Goal: Browse casually

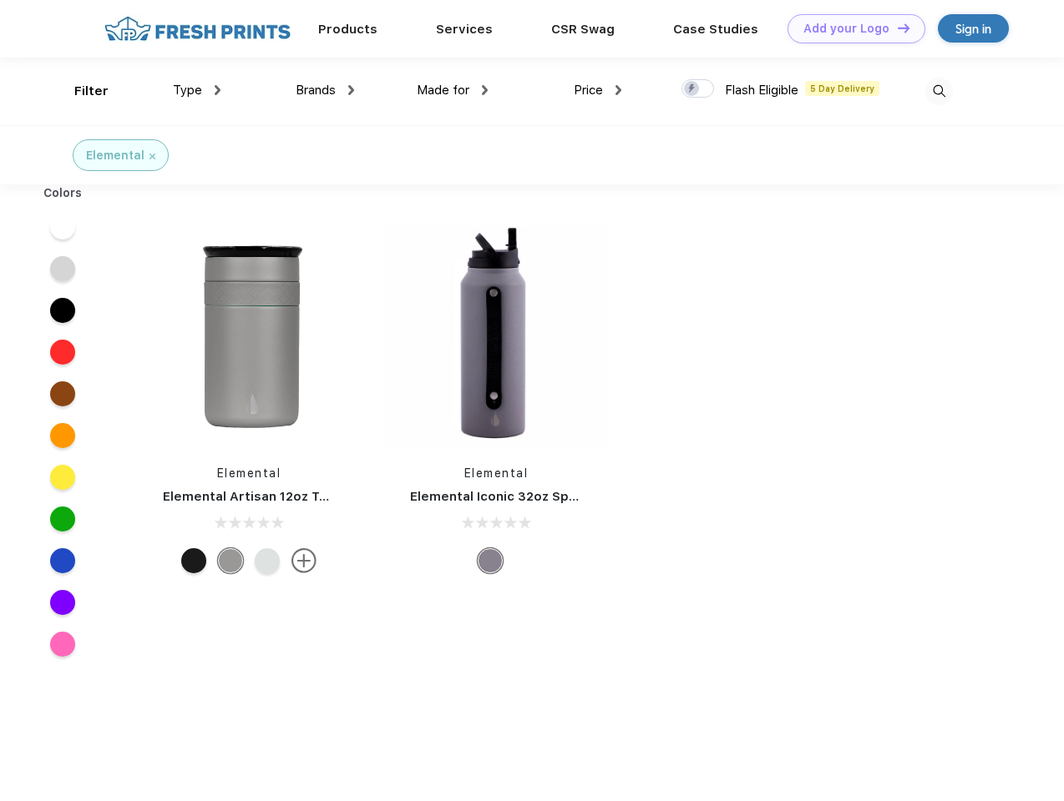
click at [850, 28] on link "Add your Logo Design Tool" at bounding box center [856, 28] width 138 height 29
click at [0, 0] on div "Design Tool" at bounding box center [0, 0] width 0 height 0
click at [896, 28] on link "Add your Logo Design Tool" at bounding box center [856, 28] width 138 height 29
click at [80, 91] on div "Filter" at bounding box center [91, 91] width 34 height 19
click at [197, 90] on span "Type" at bounding box center [187, 90] width 29 height 15
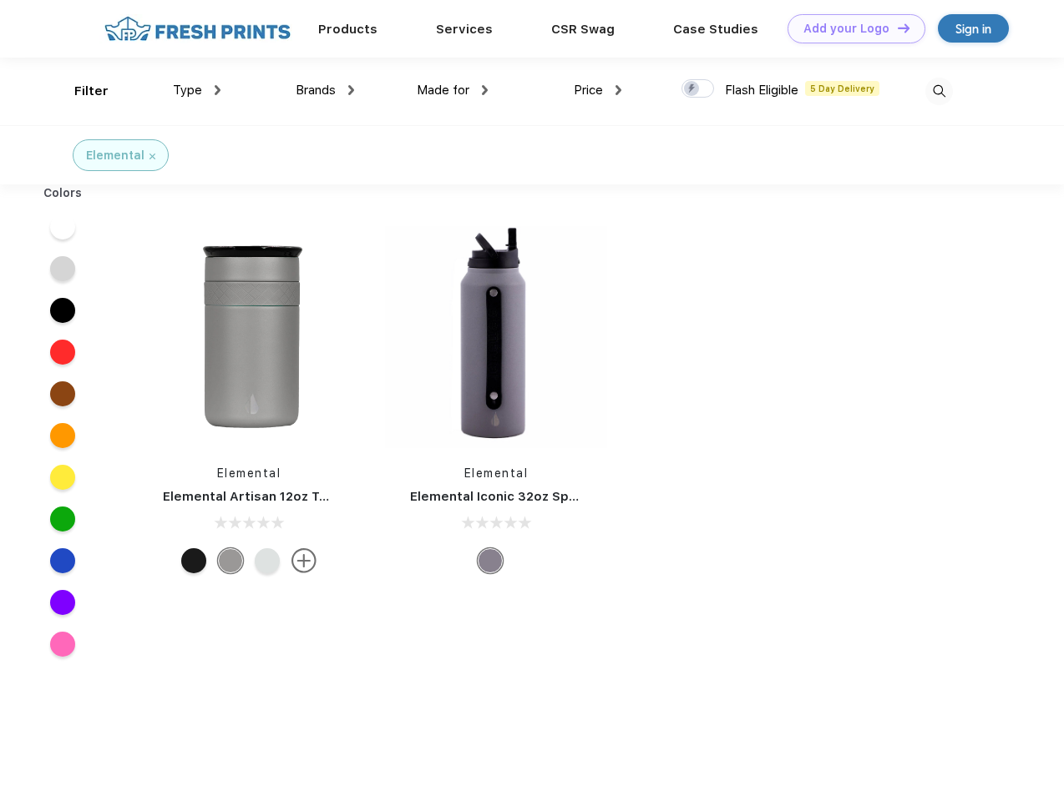
click at [325, 90] on span "Brands" at bounding box center [316, 90] width 40 height 15
click at [452, 90] on span "Made for" at bounding box center [443, 90] width 53 height 15
click at [598, 90] on span "Price" at bounding box center [587, 90] width 29 height 15
click at [698, 89] on div at bounding box center [697, 88] width 33 height 18
click at [692, 89] on input "checkbox" at bounding box center [686, 83] width 11 height 11
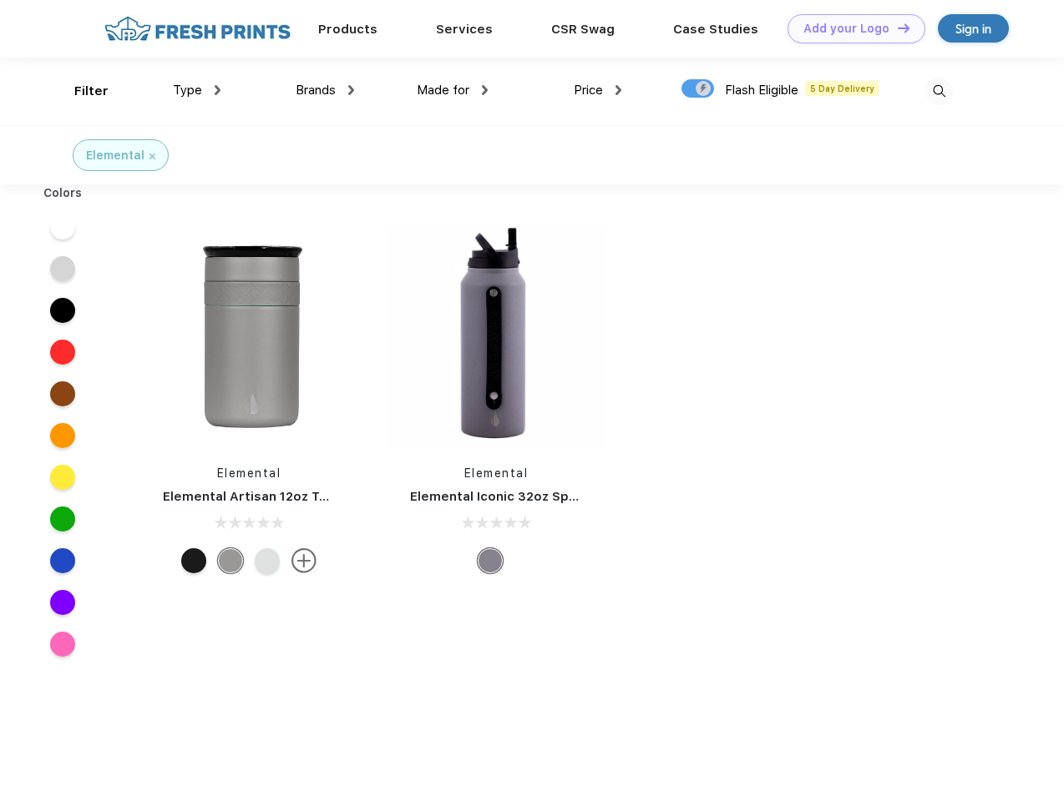
click at [938, 91] on img at bounding box center [939, 92] width 28 height 28
